Goal: Information Seeking & Learning: Learn about a topic

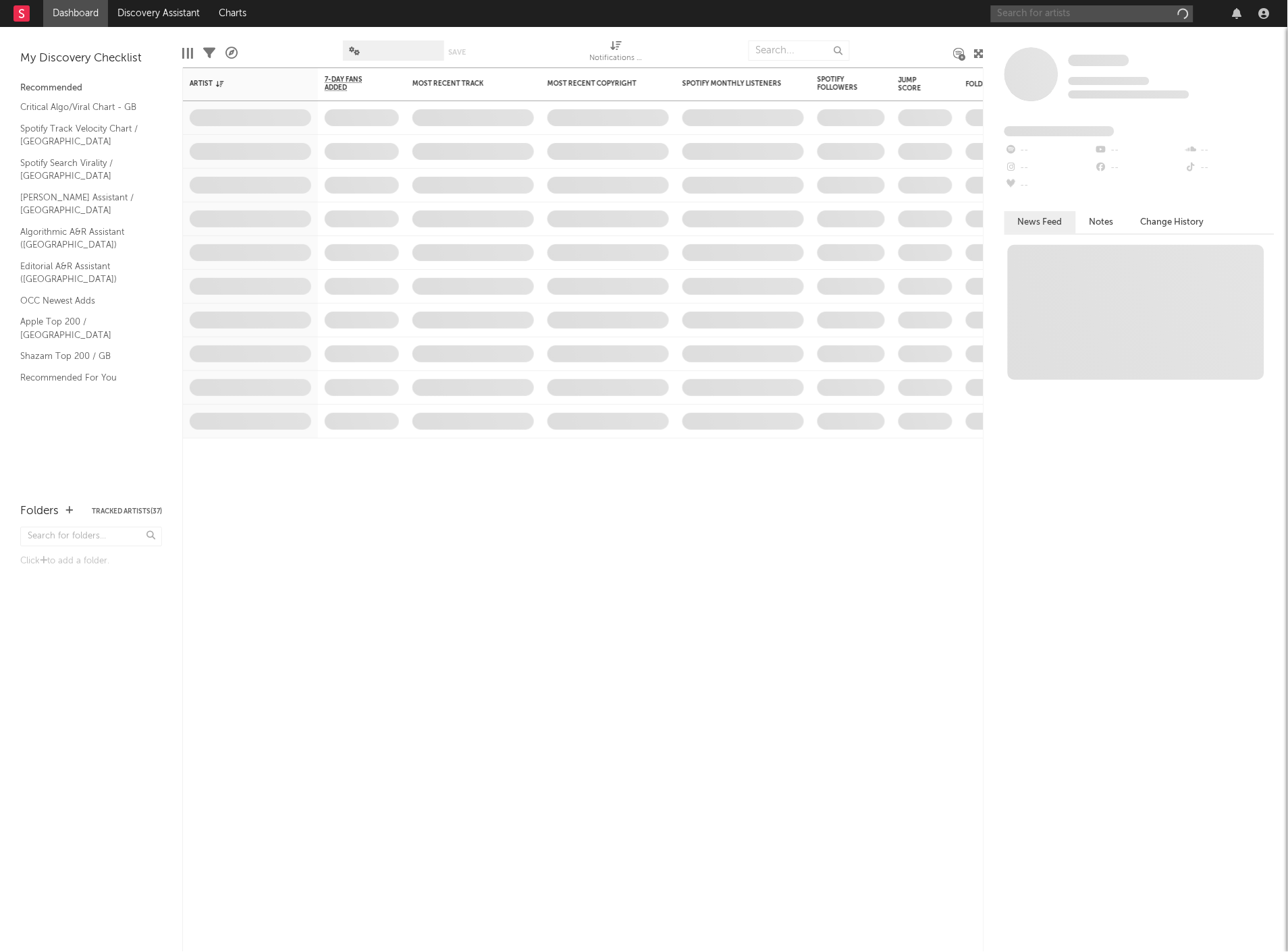
click at [1021, 16] on input "text" at bounding box center [1092, 14] width 202 height 17
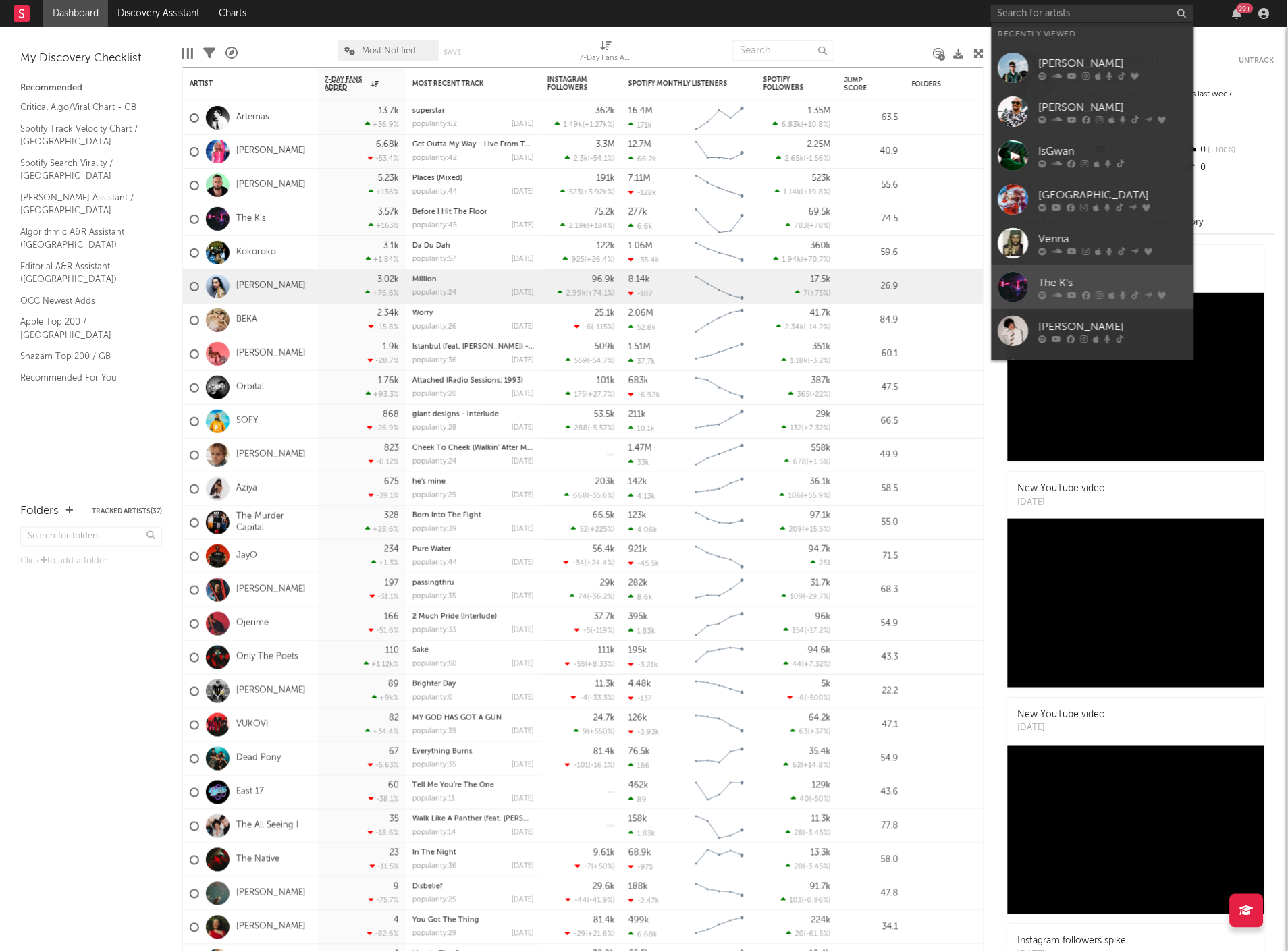
click at [1057, 276] on div "The K's" at bounding box center [1113, 283] width 148 height 16
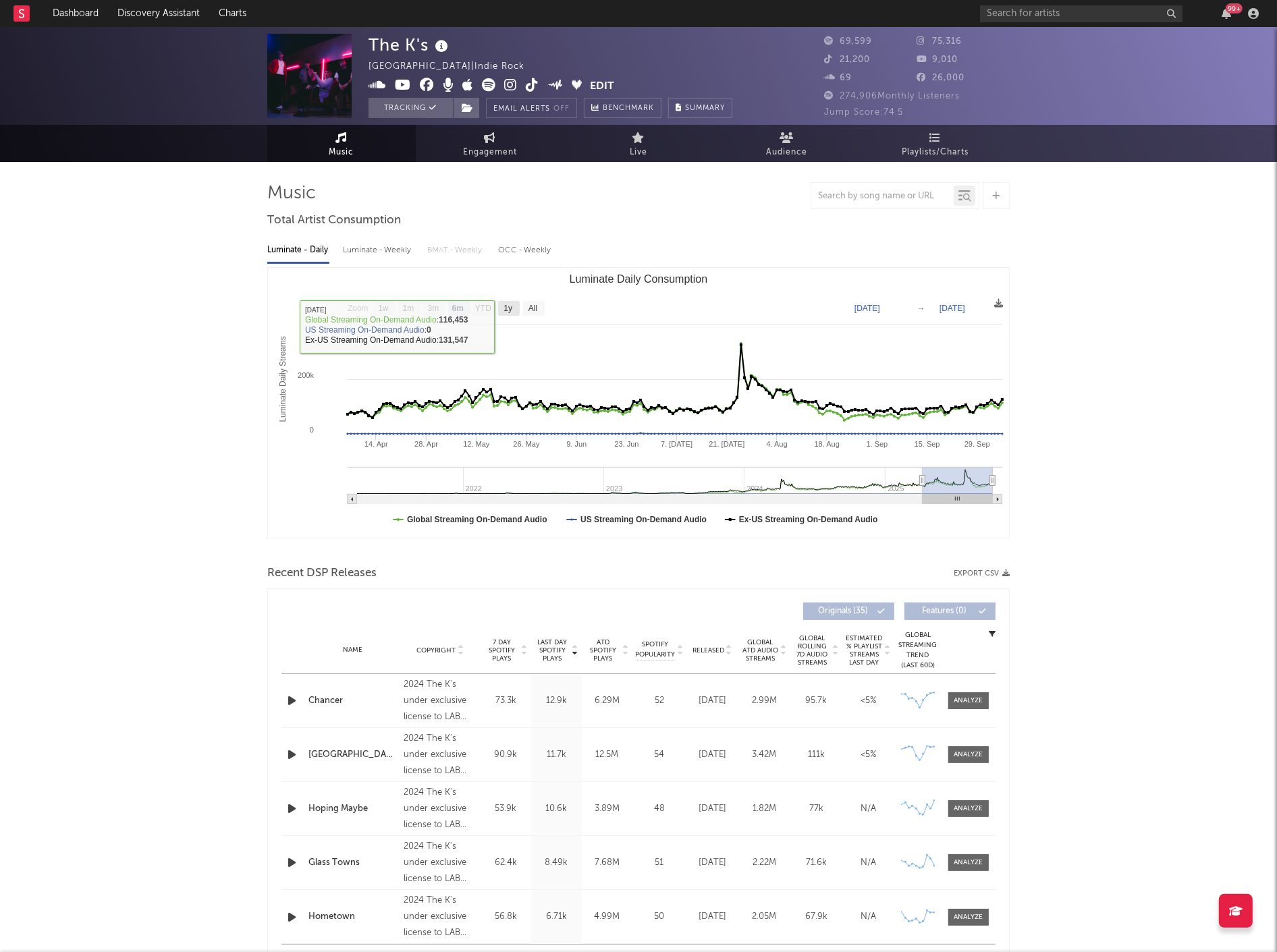
click at [504, 308] on text "1y" at bounding box center [507, 309] width 9 height 10
select select "1y"
type input "[DATE]"
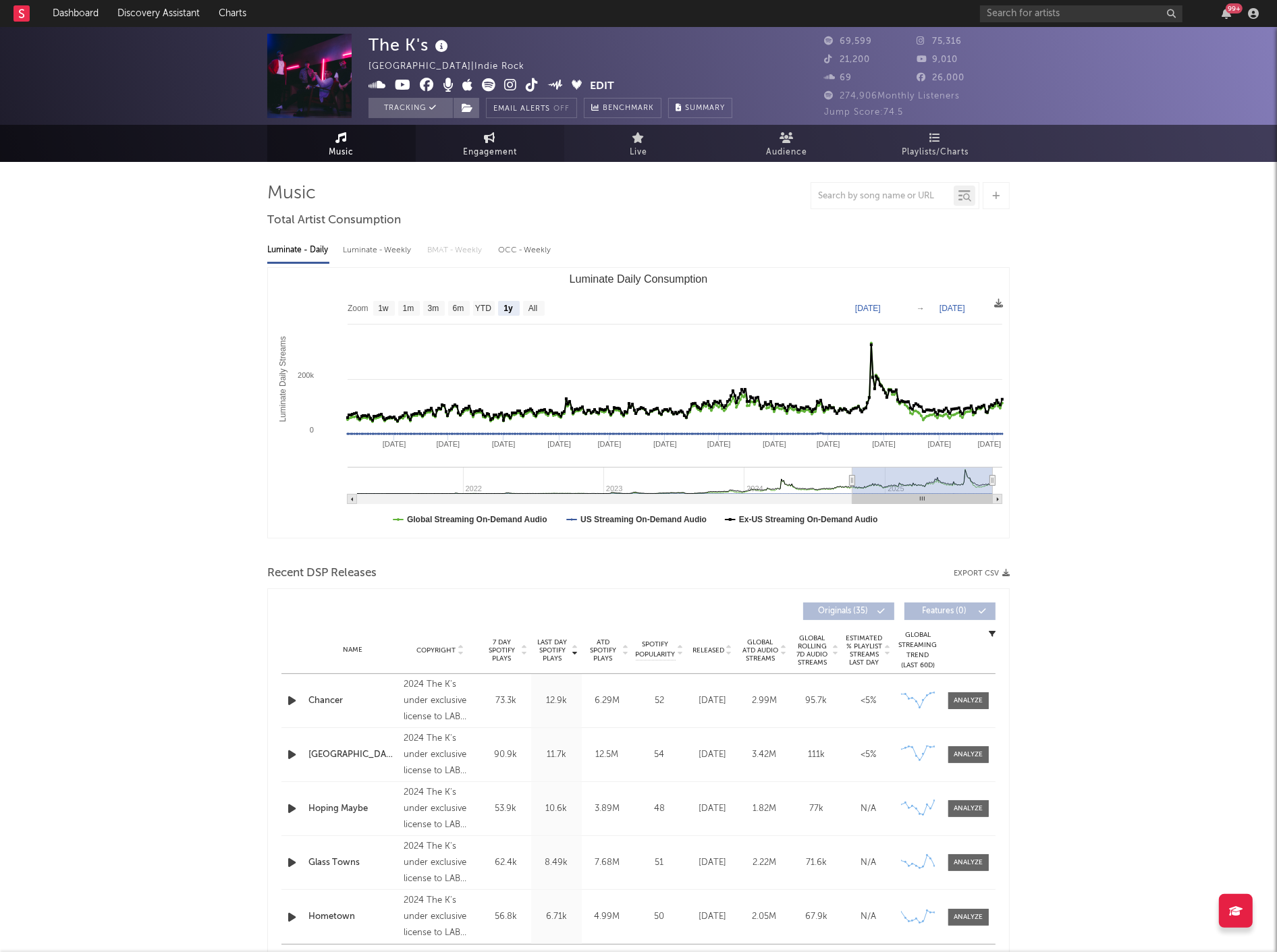
click at [473, 147] on span "Engagement" at bounding box center [490, 152] width 54 height 16
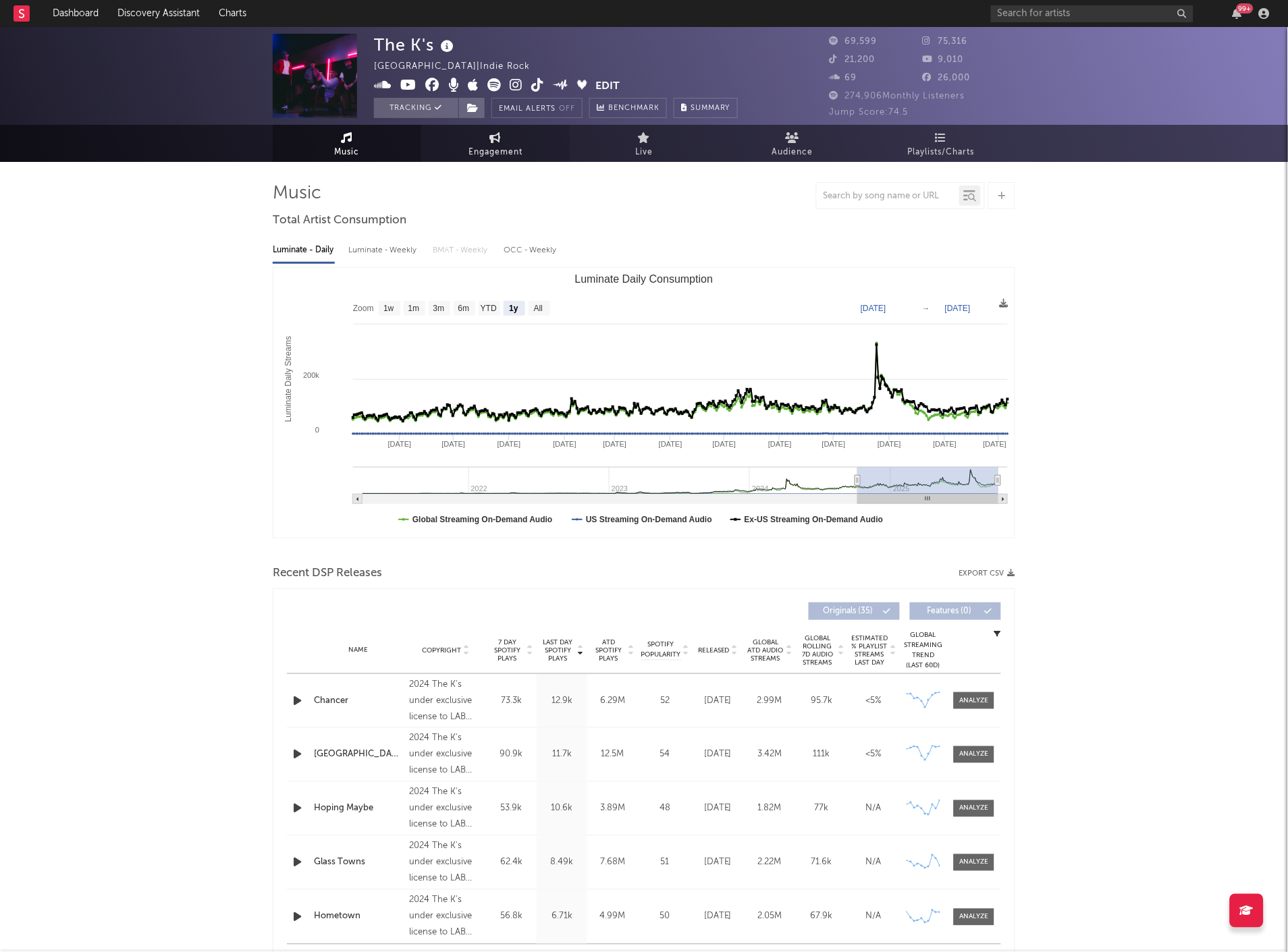
select select "1w"
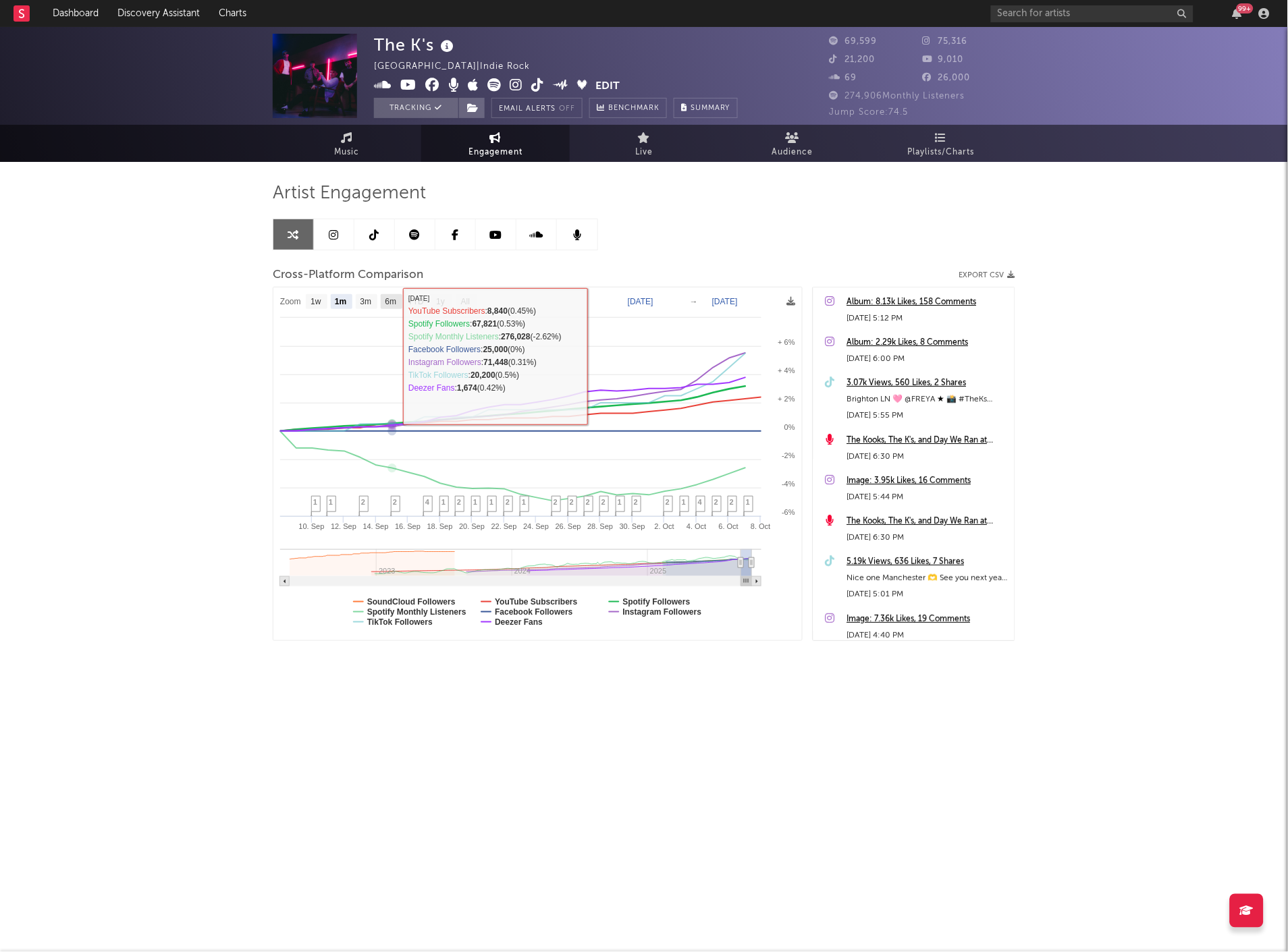
click at [387, 304] on text "6m" at bounding box center [391, 303] width 11 height 10
select select "6m"
type input "[DATE]"
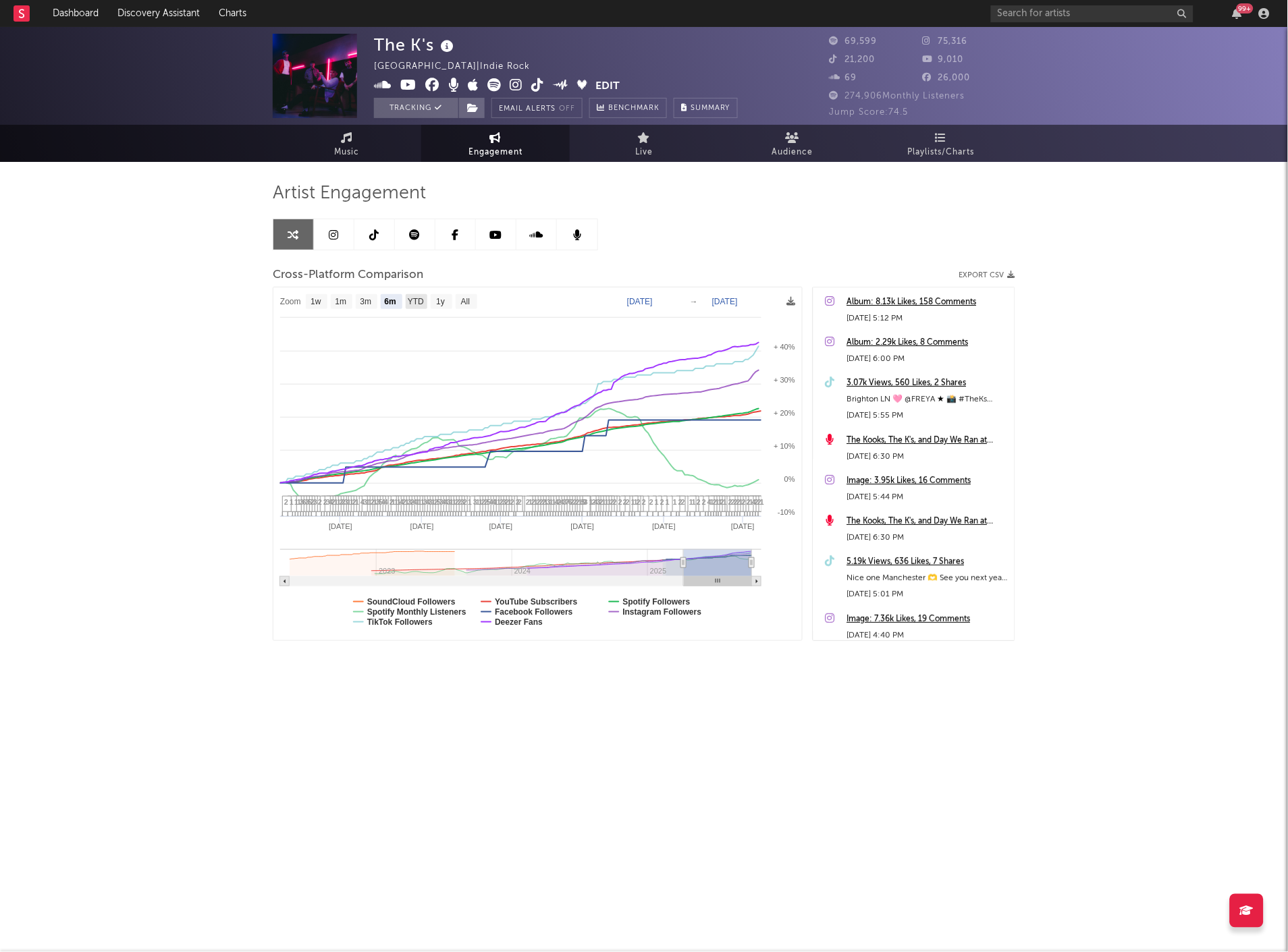
click at [408, 300] on text "YTD" at bounding box center [416, 303] width 16 height 10
select select "YTD"
type input "[DATE]"
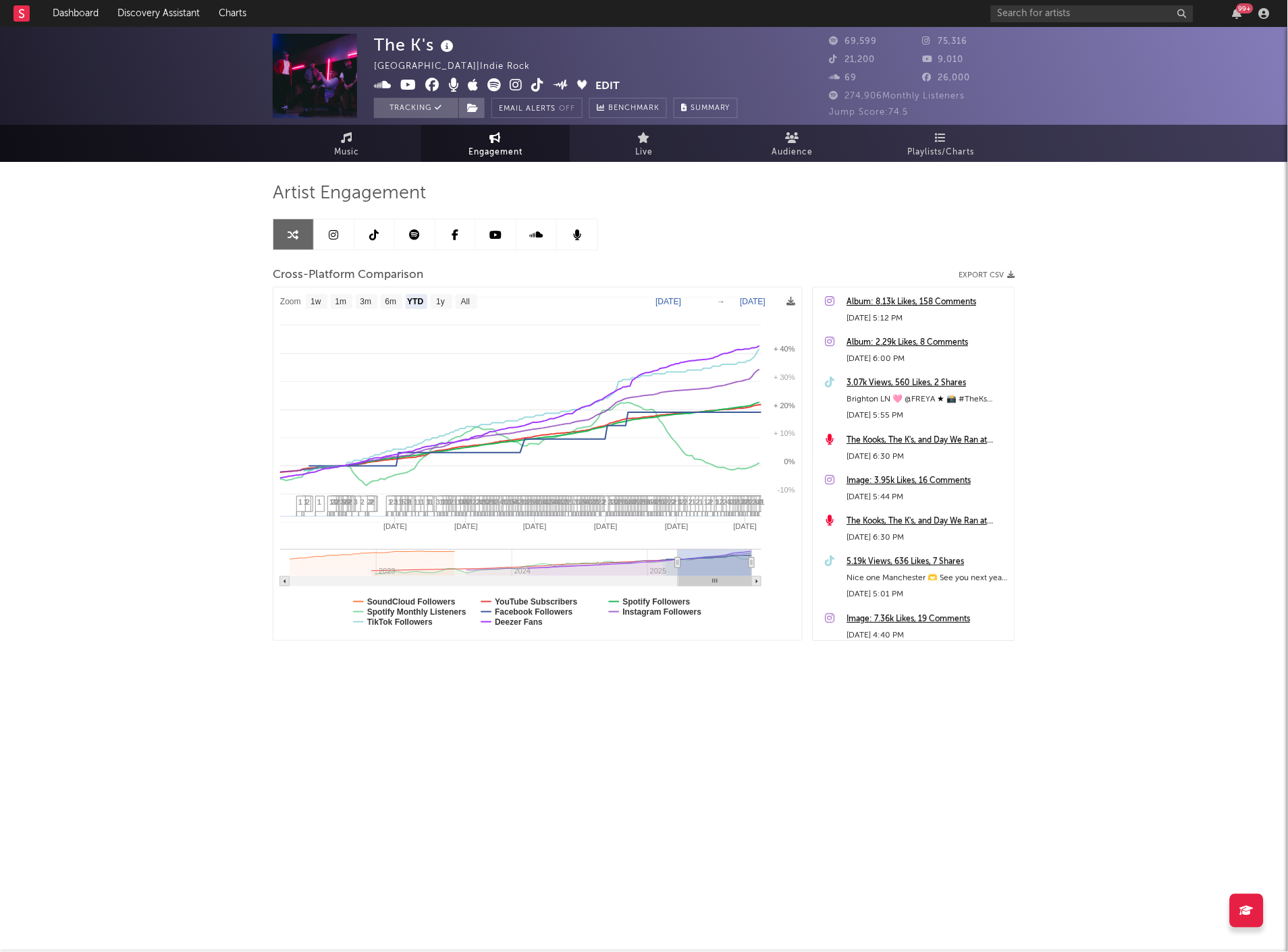
select select "1w"
